Goal: Information Seeking & Learning: Learn about a topic

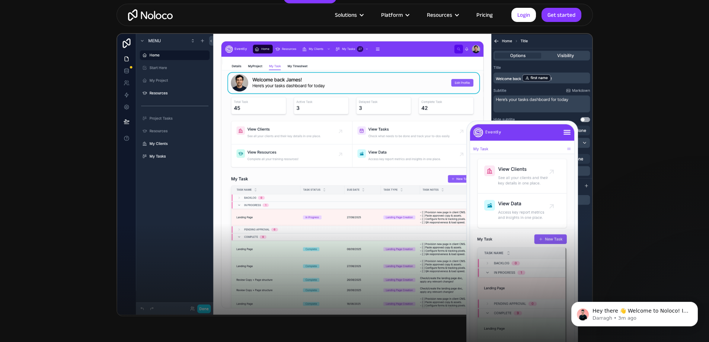
click at [482, 15] on link "Pricing" at bounding box center [484, 15] width 35 height 10
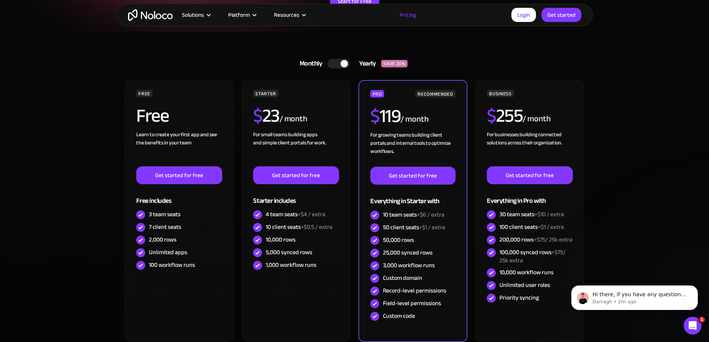
scroll to position [149, 0]
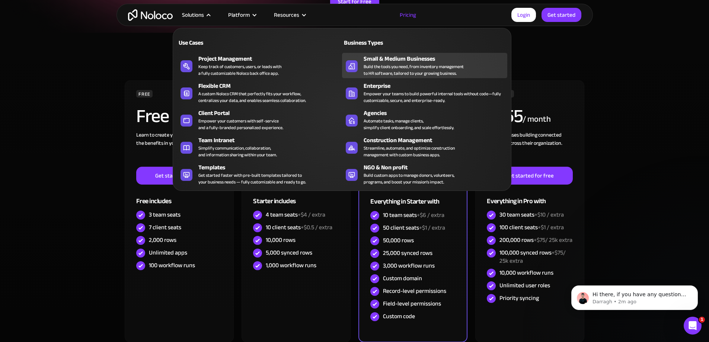
click at [442, 67] on div "Build the tools you need, from inventory management to HR software, tailored to…" at bounding box center [413, 69] width 100 height 13
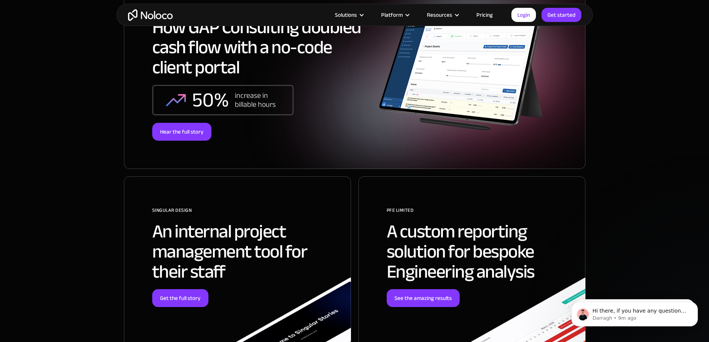
scroll to position [2604, 0]
